Goal: Task Accomplishment & Management: Manage account settings

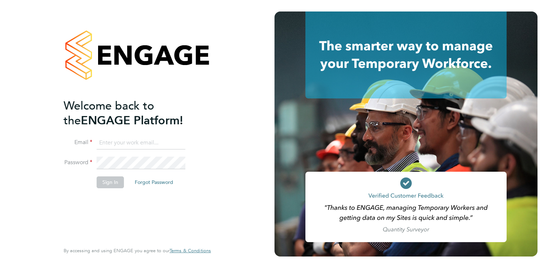
type input "Brendan.Day@hmsworks.co.uk"
click at [111, 182] on button "Sign In" at bounding box center [110, 181] width 27 height 11
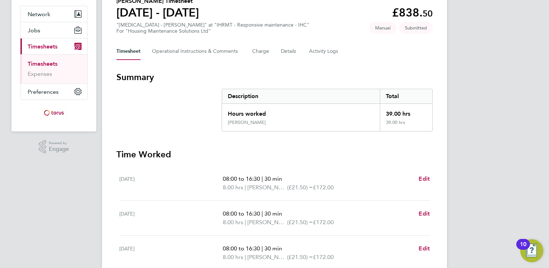
scroll to position [49, 0]
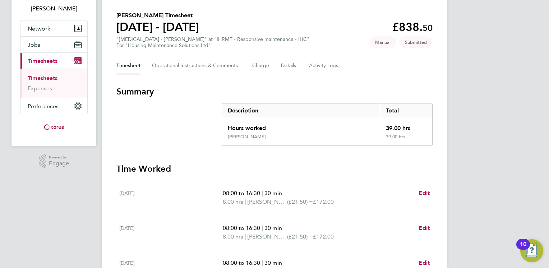
click at [49, 63] on span "Timesheets" at bounding box center [43, 60] width 30 height 7
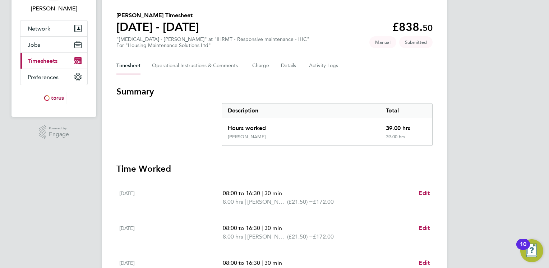
click at [46, 59] on span "Timesheets" at bounding box center [43, 60] width 30 height 7
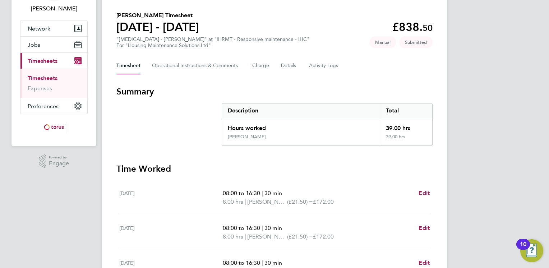
click at [43, 80] on link "Timesheets" at bounding box center [43, 78] width 30 height 7
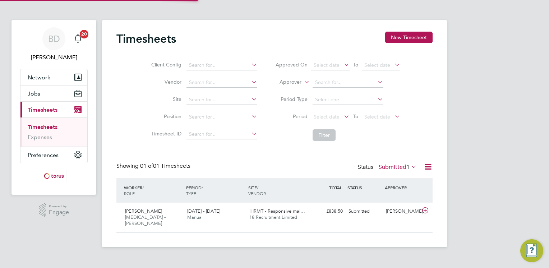
scroll to position [18, 63]
click at [272, 212] on span "IHRMT - Responsive mai…" at bounding box center [277, 211] width 56 height 6
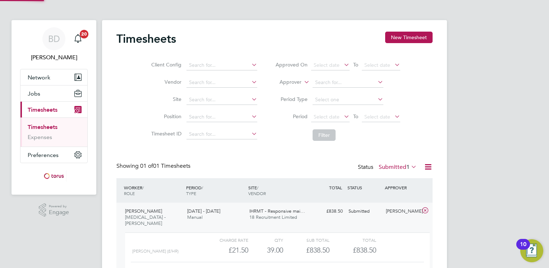
scroll to position [12, 70]
click at [410, 167] on icon at bounding box center [410, 167] width 0 height 10
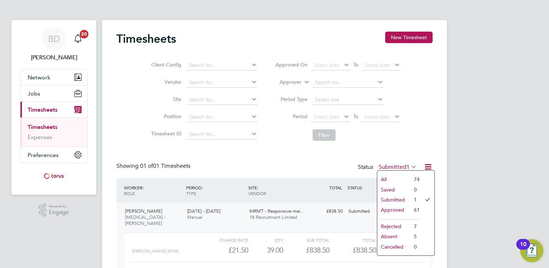
click at [407, 208] on li "Approved" at bounding box center [393, 210] width 33 height 10
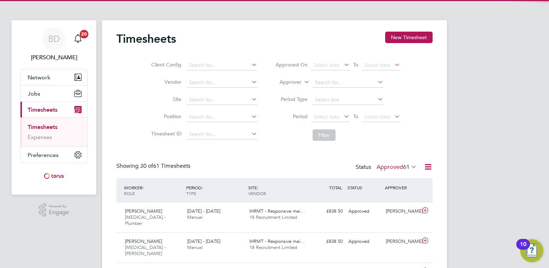
scroll to position [0, 0]
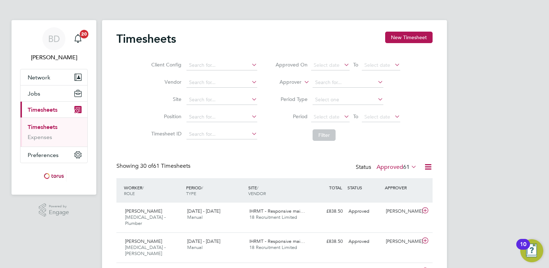
click at [410, 169] on icon at bounding box center [410, 167] width 0 height 10
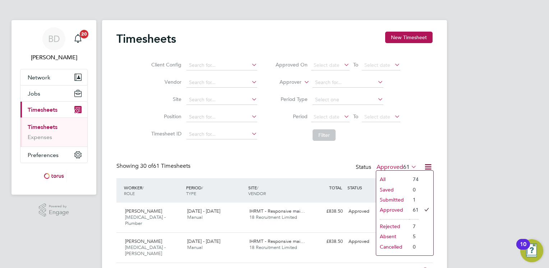
click at [394, 200] on li "Submitted" at bounding box center [392, 200] width 33 height 10
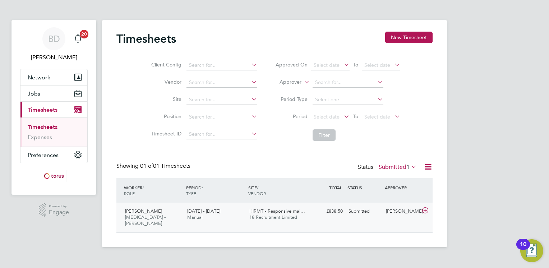
click at [262, 214] on span "IHRMT - Responsive mai…" at bounding box center [277, 211] width 56 height 6
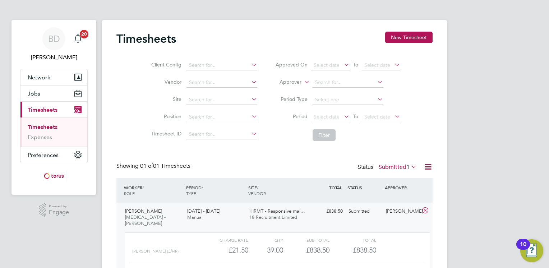
click at [262, 214] on span "IHRMT - Responsive mai…" at bounding box center [277, 211] width 56 height 6
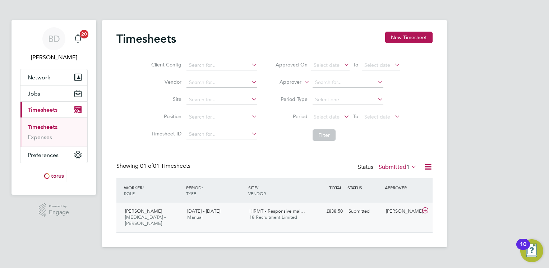
click at [262, 214] on span "IHRMT - Responsive mai…" at bounding box center [277, 211] width 56 height 6
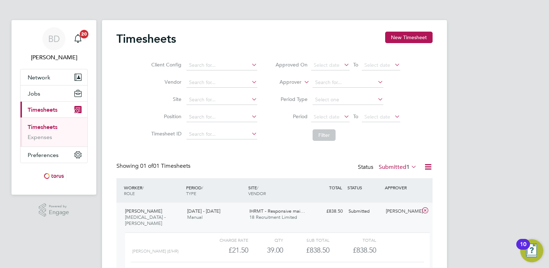
click at [296, 244] on div "£838.50" at bounding box center [306, 250] width 46 height 12
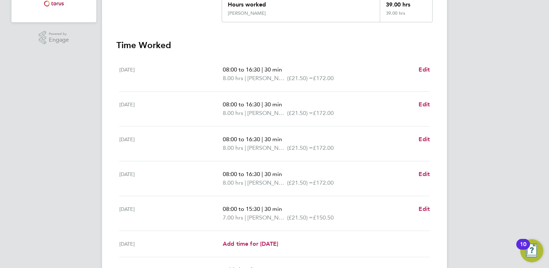
scroll to position [216, 0]
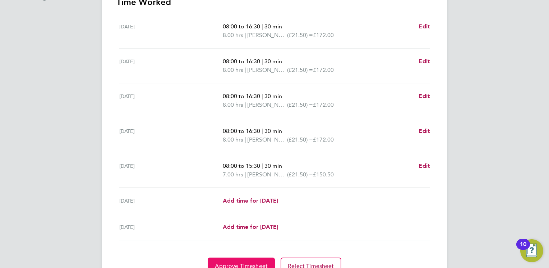
click at [246, 264] on span "Approve Timesheet" at bounding box center [241, 266] width 53 height 7
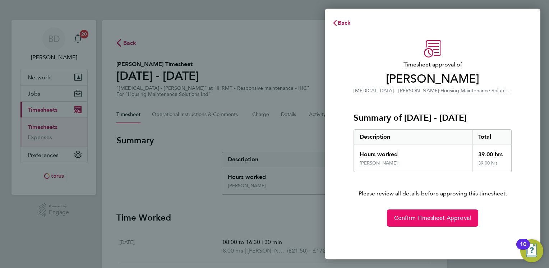
click at [404, 219] on span "Confirm Timesheet Approval" at bounding box center [432, 217] width 77 height 7
